Goal: Information Seeking & Learning: Find specific fact

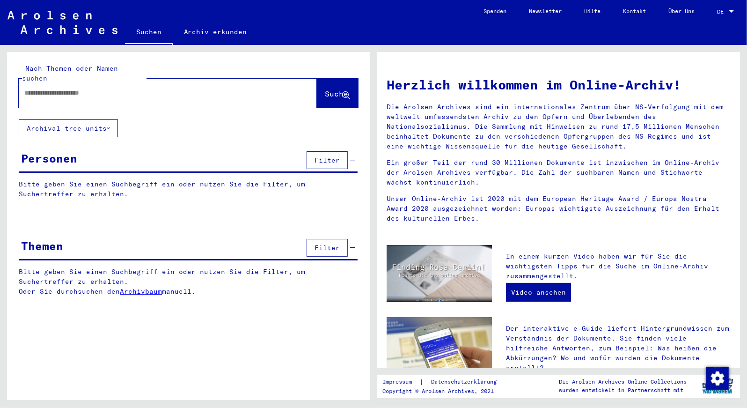
click at [36, 88] on input "text" at bounding box center [156, 93] width 264 height 10
type input "*"
click at [325, 89] on span "Suche" at bounding box center [336, 93] width 23 height 9
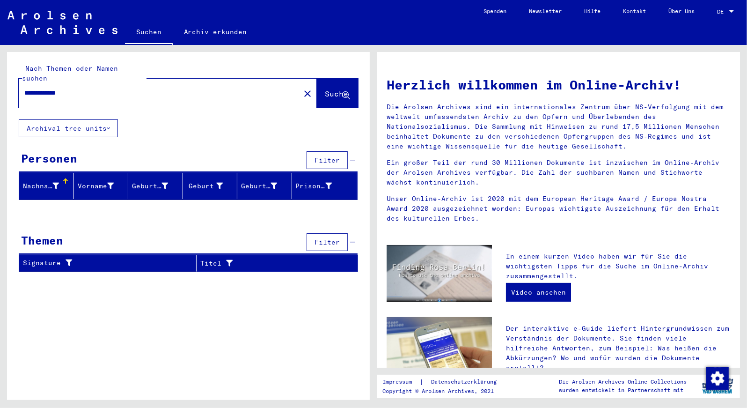
click at [81, 88] on input "**********" at bounding box center [156, 93] width 264 height 10
type input "********"
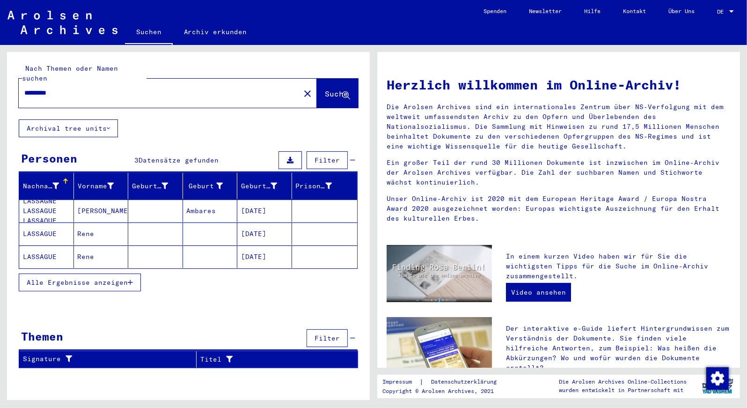
click at [198, 203] on mat-cell "Ambares" at bounding box center [210, 210] width 55 height 22
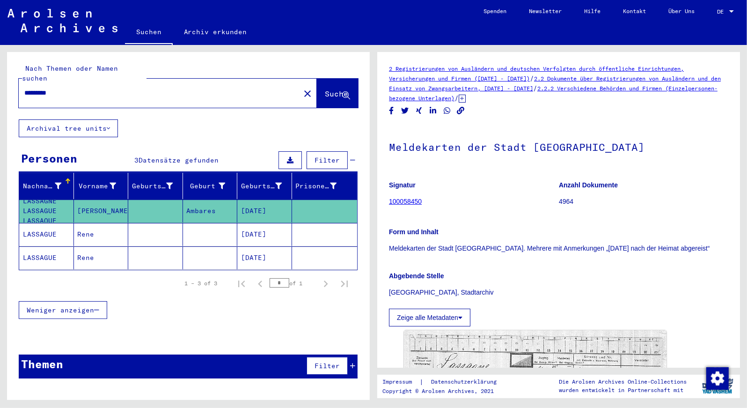
click at [272, 223] on mat-cell "[DATE]" at bounding box center [264, 234] width 55 height 23
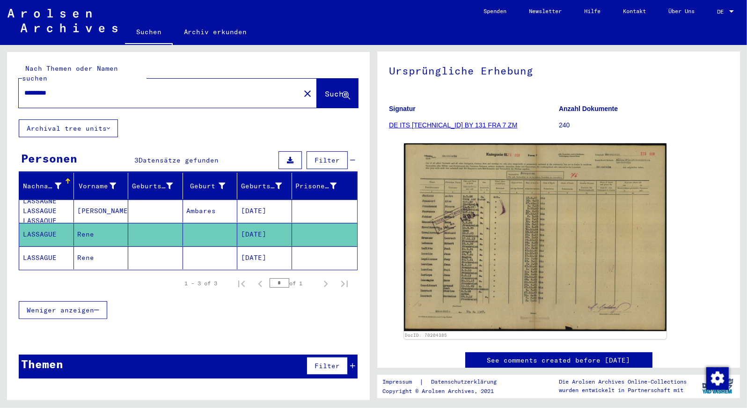
scroll to position [79, 0]
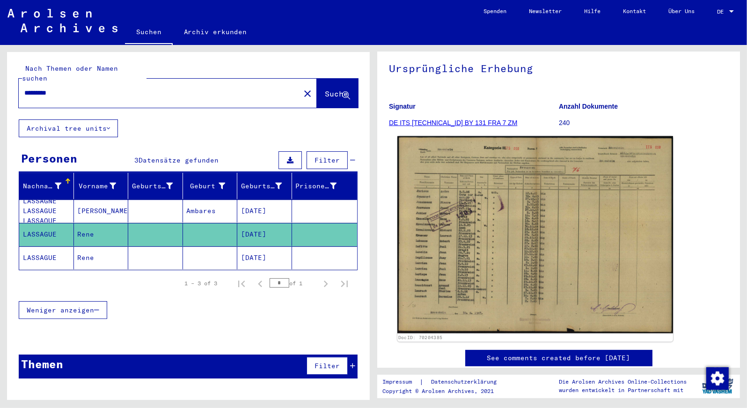
click at [506, 267] on img at bounding box center [535, 234] width 276 height 197
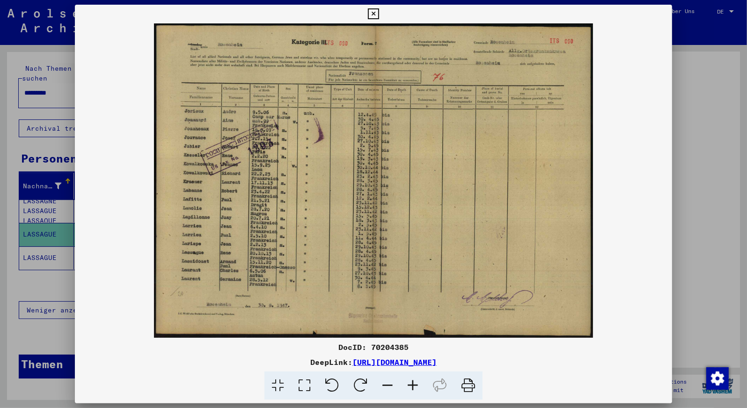
click at [379, 11] on icon at bounding box center [373, 13] width 11 height 11
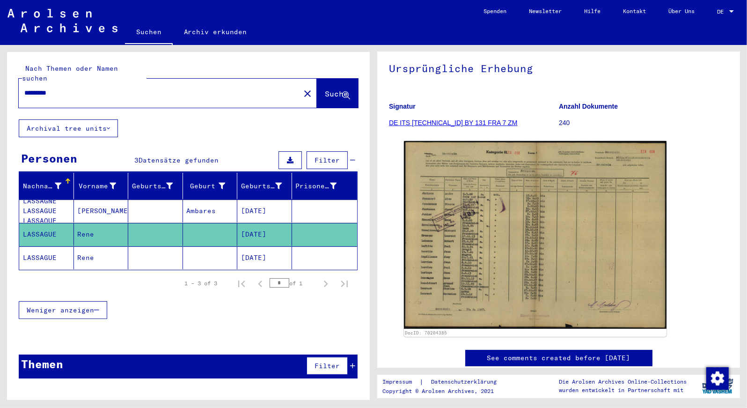
click at [248, 248] on mat-cell "[DATE]" at bounding box center [264, 257] width 55 height 23
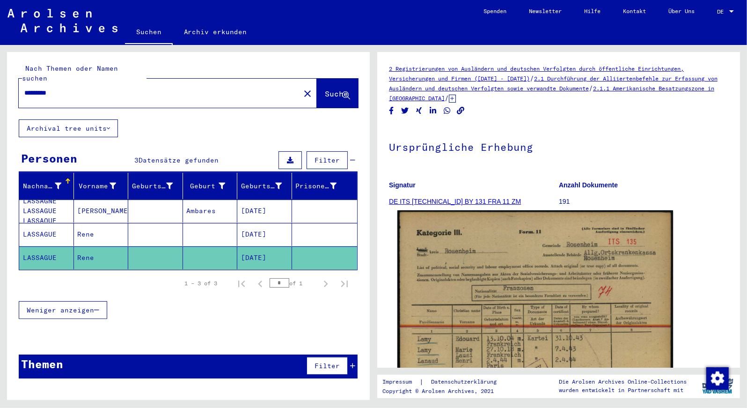
click at [611, 332] on img at bounding box center [535, 402] width 276 height 384
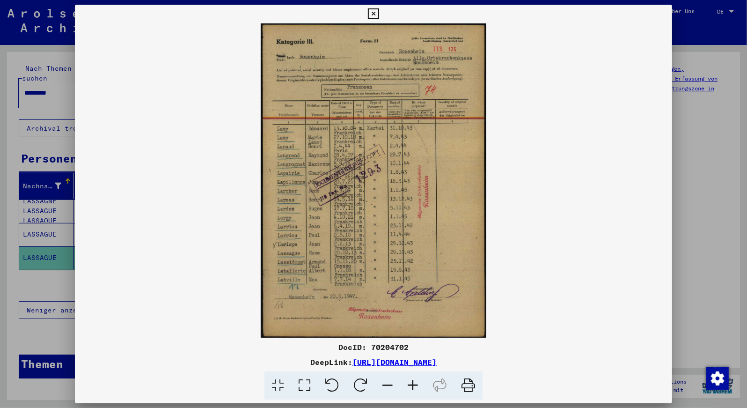
click at [379, 14] on icon at bounding box center [373, 13] width 11 height 11
